Goal: Task Accomplishment & Management: Manage account settings

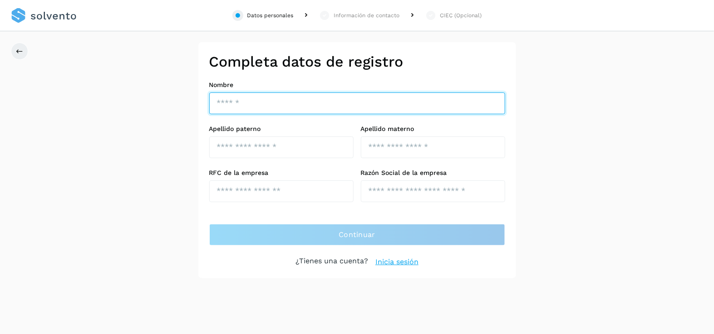
click at [244, 109] on input "text" at bounding box center [357, 104] width 296 height 22
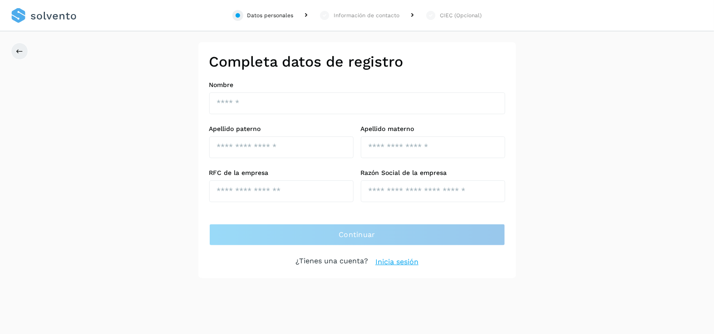
click at [260, 295] on div "Datos personales Información de contacto CIEC (Opcional) Completa datos de regi…" at bounding box center [357, 167] width 714 height 334
click at [338, 261] on link "Inicia sesión" at bounding box center [396, 262] width 43 height 11
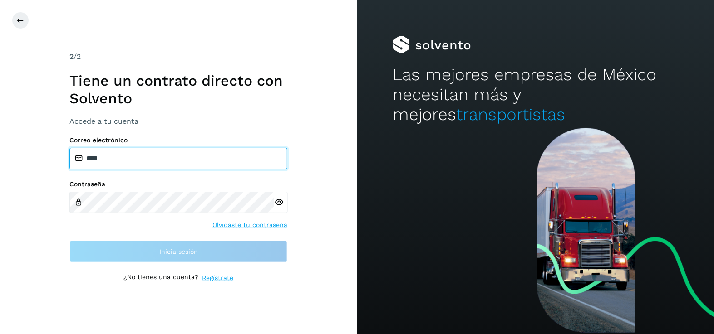
click at [159, 155] on input "****" at bounding box center [178, 159] width 218 height 22
drag, startPoint x: 159, startPoint y: 155, endPoint x: 47, endPoint y: 147, distance: 112.4
click at [47, 147] on div "2 /2 Tiene un contrato directo con Solvento Accede a tu cuenta Correo electróni…" at bounding box center [178, 167] width 357 height 334
type input "**********"
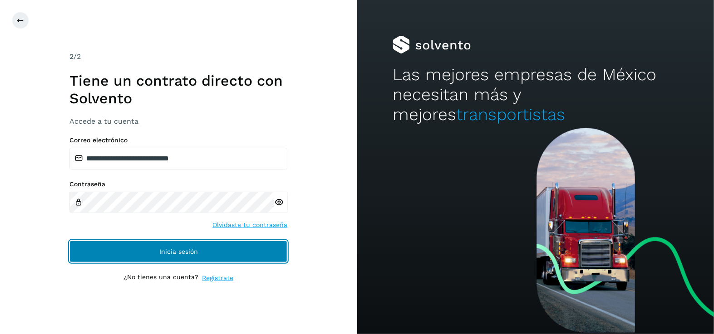
click at [146, 253] on button "Inicia sesión" at bounding box center [178, 252] width 218 height 22
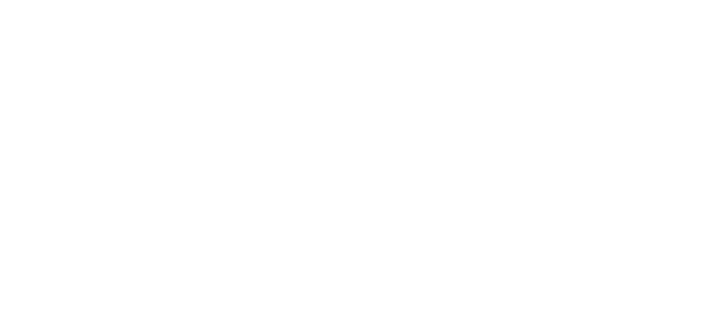
click at [338, 101] on div at bounding box center [357, 167] width 714 height 334
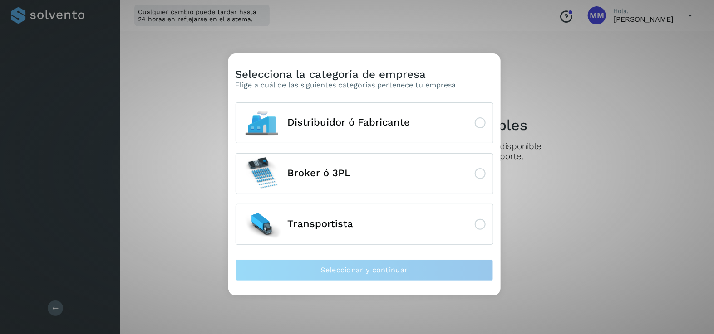
click at [568, 225] on div "Selecciona la categoría de empresa Elige a cuál de las siguientes categorias pe…" at bounding box center [357, 167] width 714 height 334
click at [476, 231] on button "Transportista" at bounding box center [364, 224] width 258 height 41
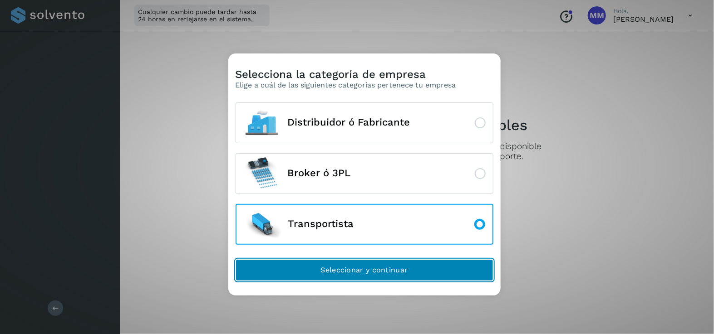
click at [469, 259] on button "Seleccionar y continuar" at bounding box center [364, 270] width 258 height 22
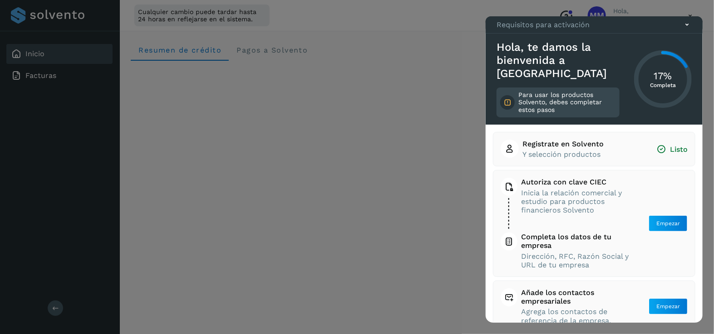
click at [328, 228] on div at bounding box center [357, 167] width 714 height 334
click at [401, 259] on div at bounding box center [357, 167] width 714 height 334
click at [685, 29] on icon at bounding box center [687, 25] width 10 height 10
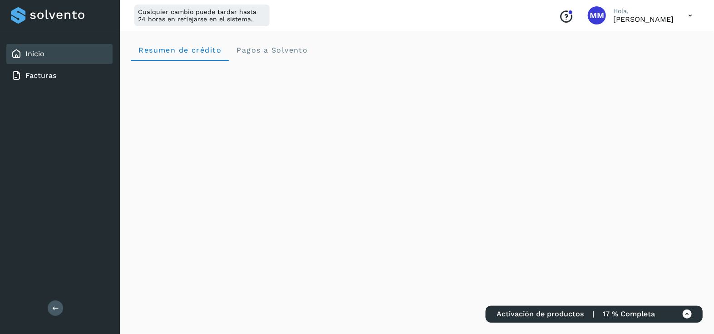
click at [59, 19] on div at bounding box center [60, 15] width 98 height 16
click at [60, 17] on div at bounding box center [60, 15] width 98 height 16
click at [273, 47] on span "Pagos a Solvento" at bounding box center [272, 50] width 72 height 9
click at [692, 15] on icon at bounding box center [689, 15] width 19 height 19
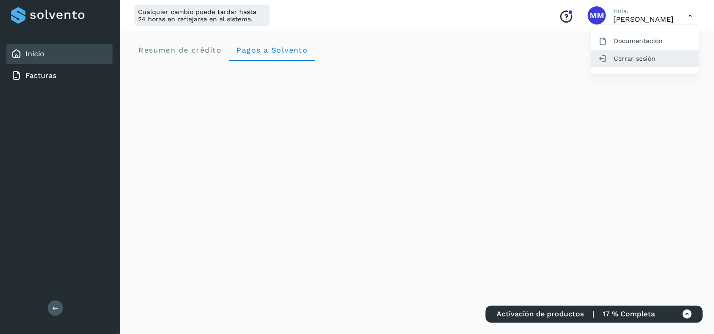
click at [640, 64] on div "Cerrar sesión" at bounding box center [645, 58] width 108 height 17
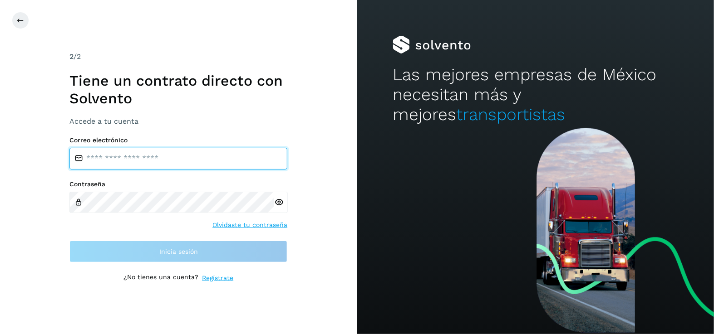
type input "**********"
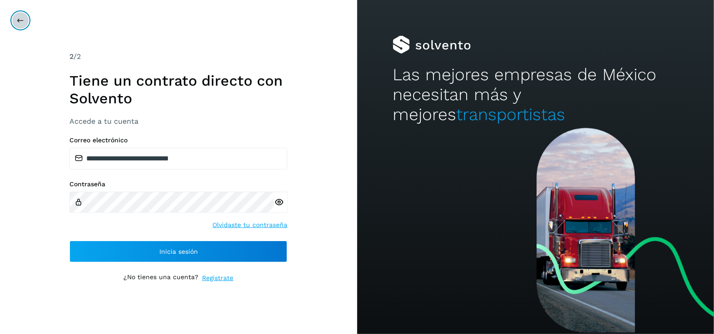
click at [27, 19] on button at bounding box center [20, 20] width 17 height 17
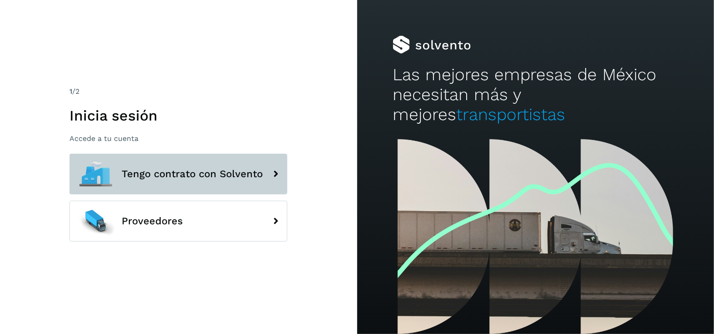
click at [137, 182] on button "Tengo contrato con Solvento" at bounding box center [178, 174] width 218 height 41
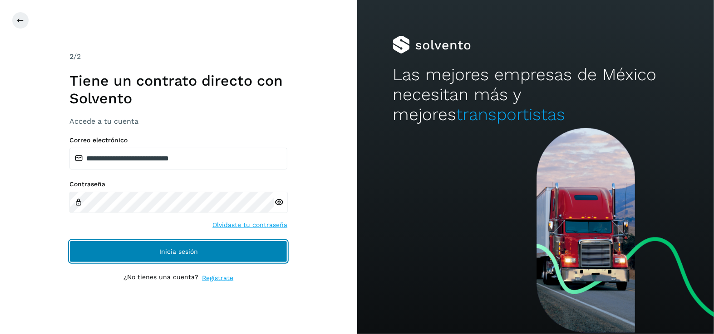
click at [184, 249] on span "Inicia sesión" at bounding box center [178, 252] width 39 height 6
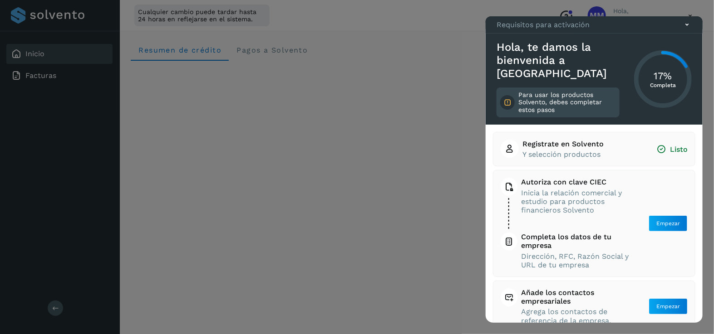
drag, startPoint x: 372, startPoint y: 184, endPoint x: 386, endPoint y: 187, distance: 13.9
click at [372, 184] on div at bounding box center [357, 167] width 714 height 334
click at [380, 260] on div at bounding box center [357, 167] width 714 height 334
click at [685, 29] on icon at bounding box center [687, 25] width 10 height 10
